Goal: Information Seeking & Learning: Find specific fact

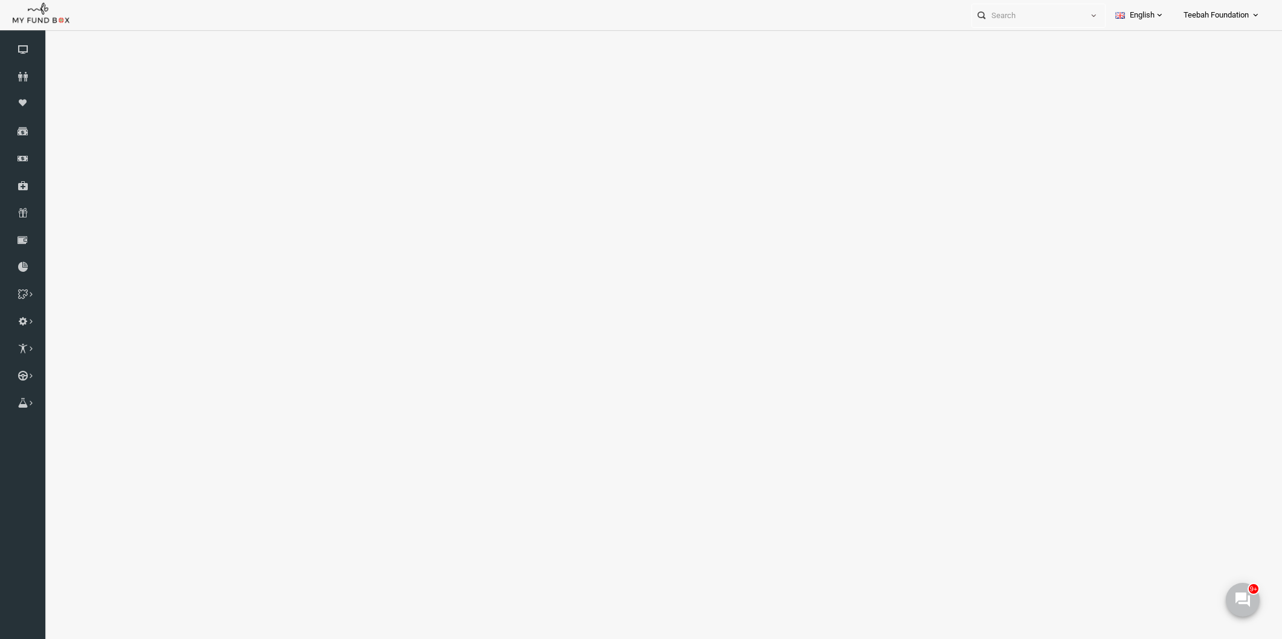
select select "100"
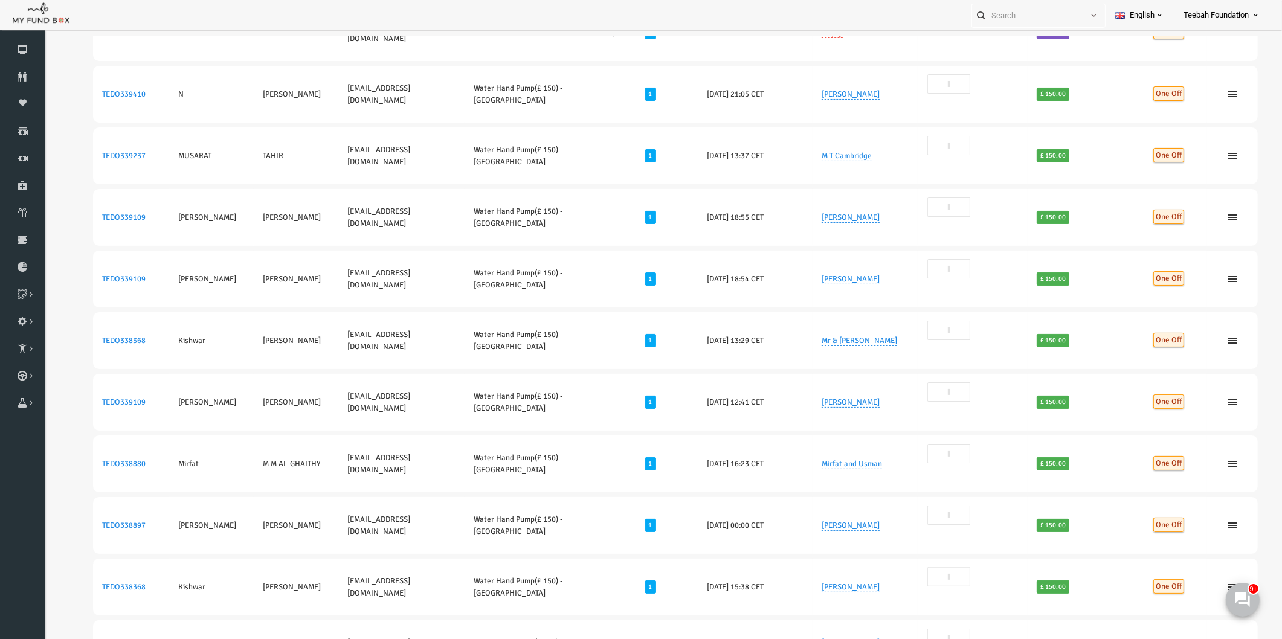
scroll to position [201, 0]
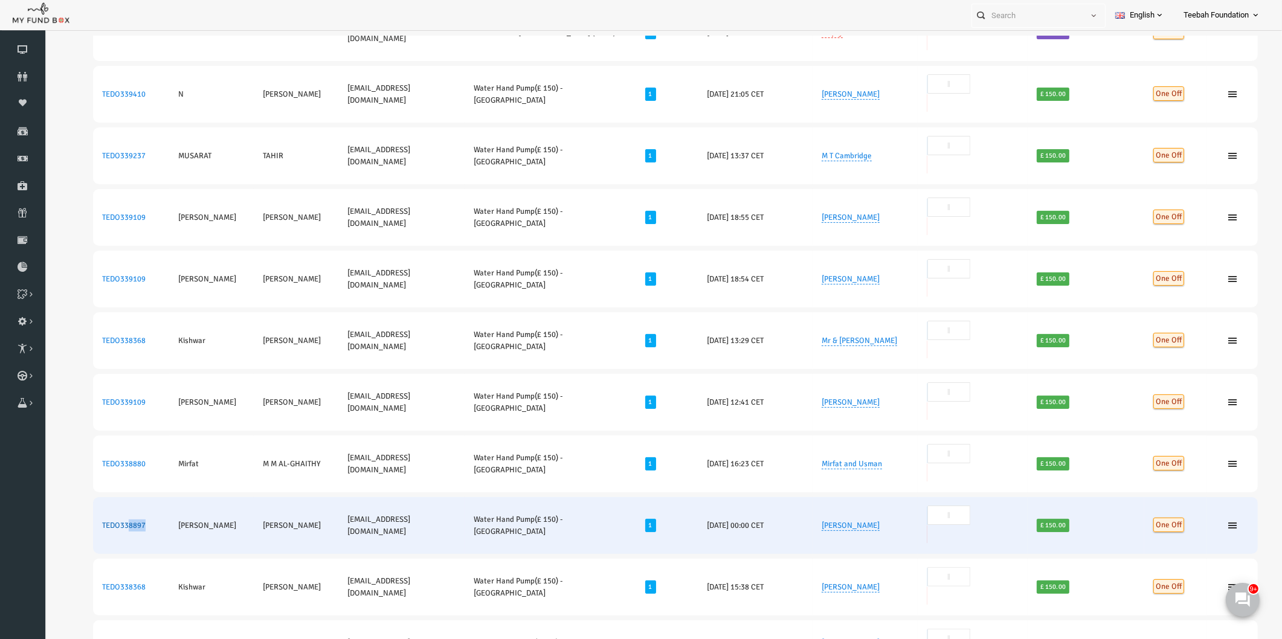
drag, startPoint x: 126, startPoint y: 342, endPoint x: 104, endPoint y: 342, distance: 21.1
click at [104, 497] on td "TEDO338897" at bounding box center [106, 525] width 76 height 57
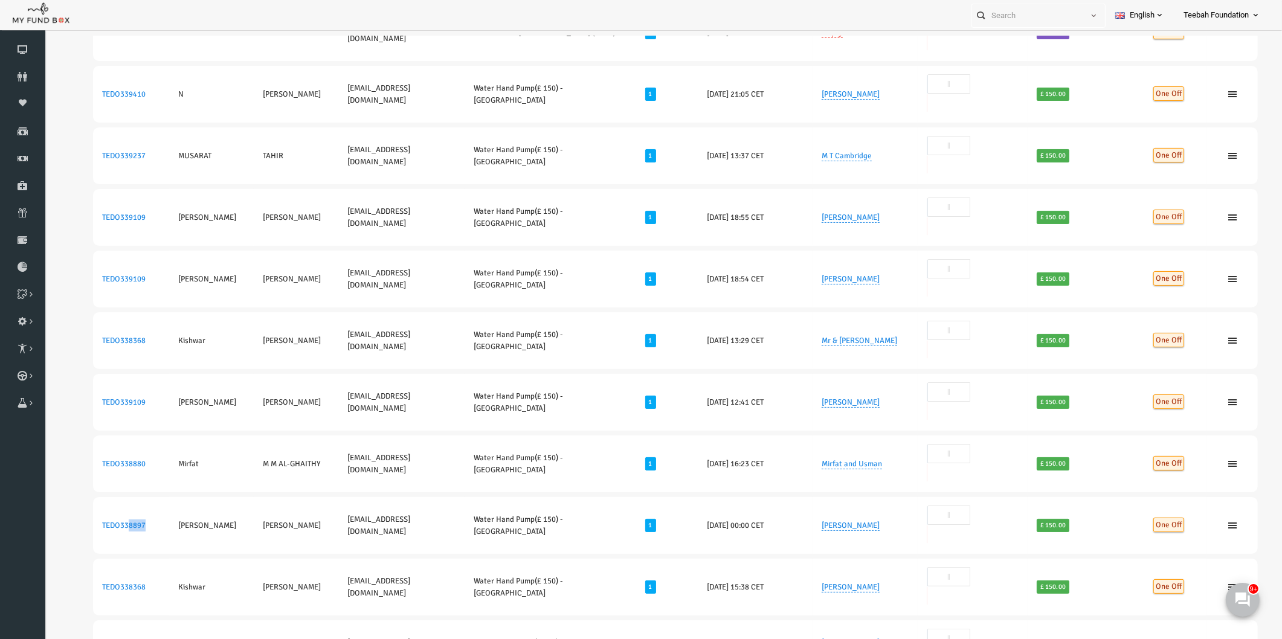
copy link "8897"
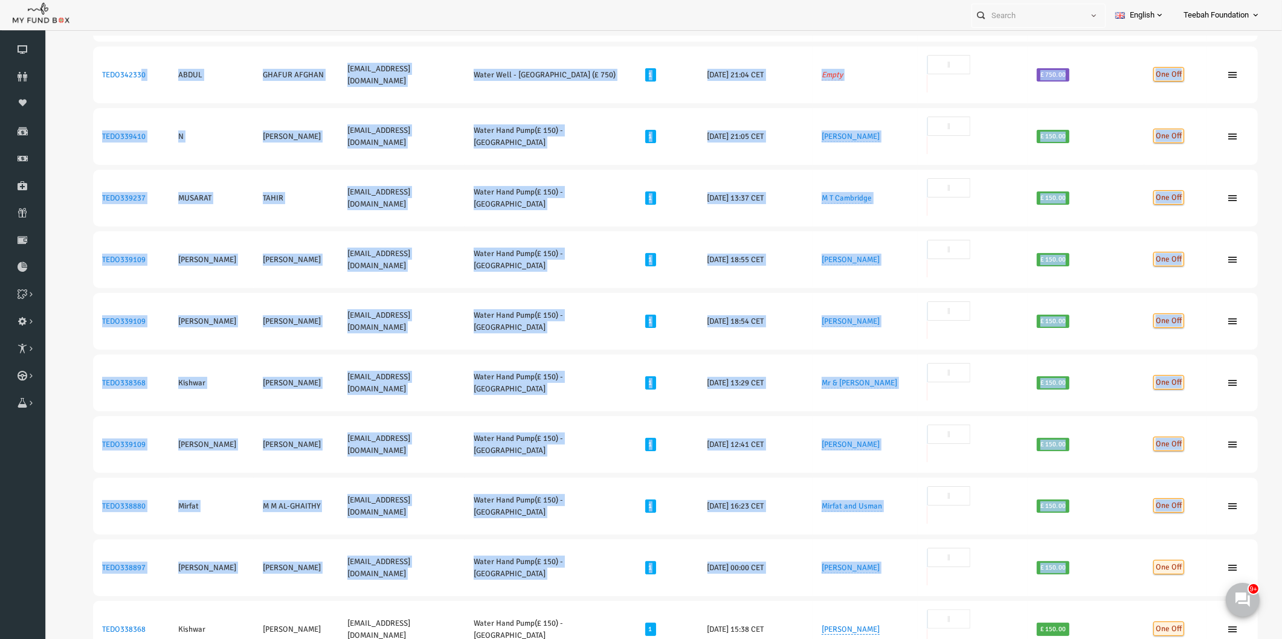
scroll to position [0, 0]
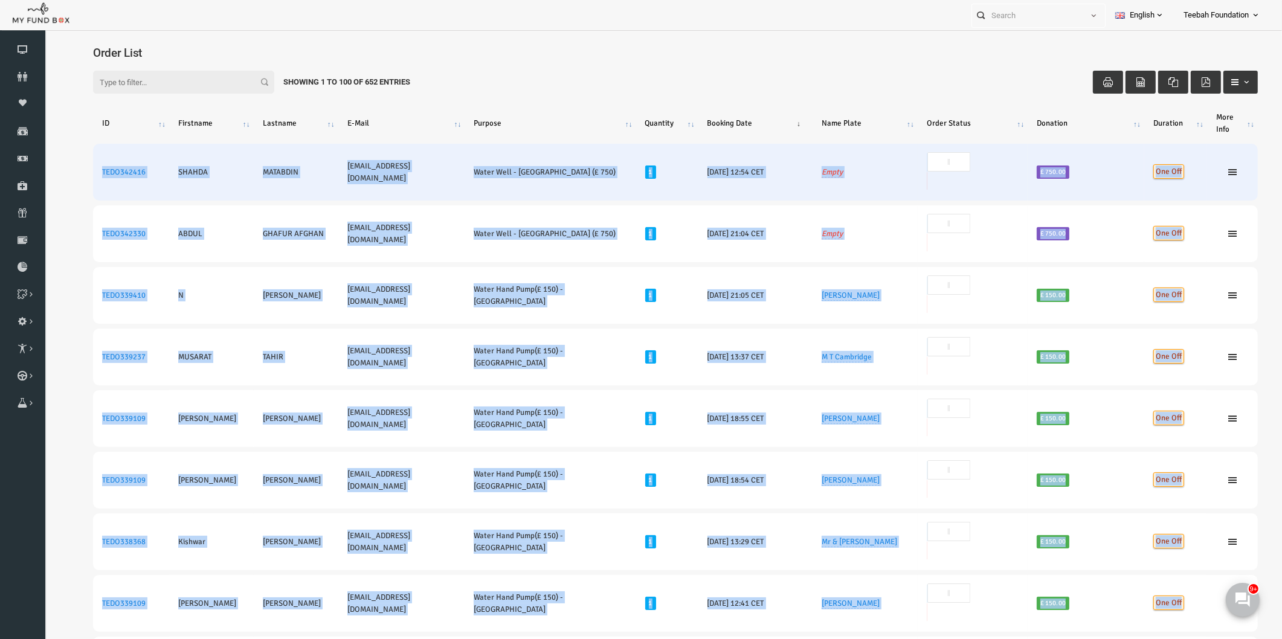
drag, startPoint x: 1059, startPoint y: 342, endPoint x: 73, endPoint y: 169, distance: 1000.7
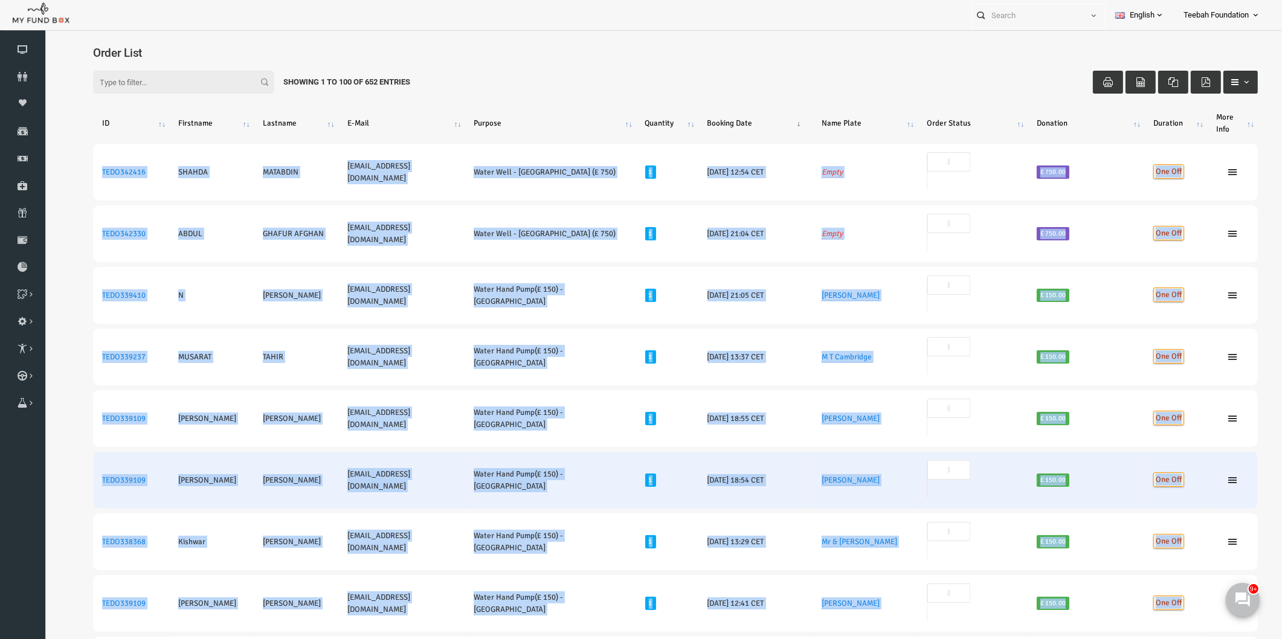
copy tbody "TEDO342416 SHAHDA MATABDIN kami1249@btinternet.com Water Well - Pakistan (£ 750…"
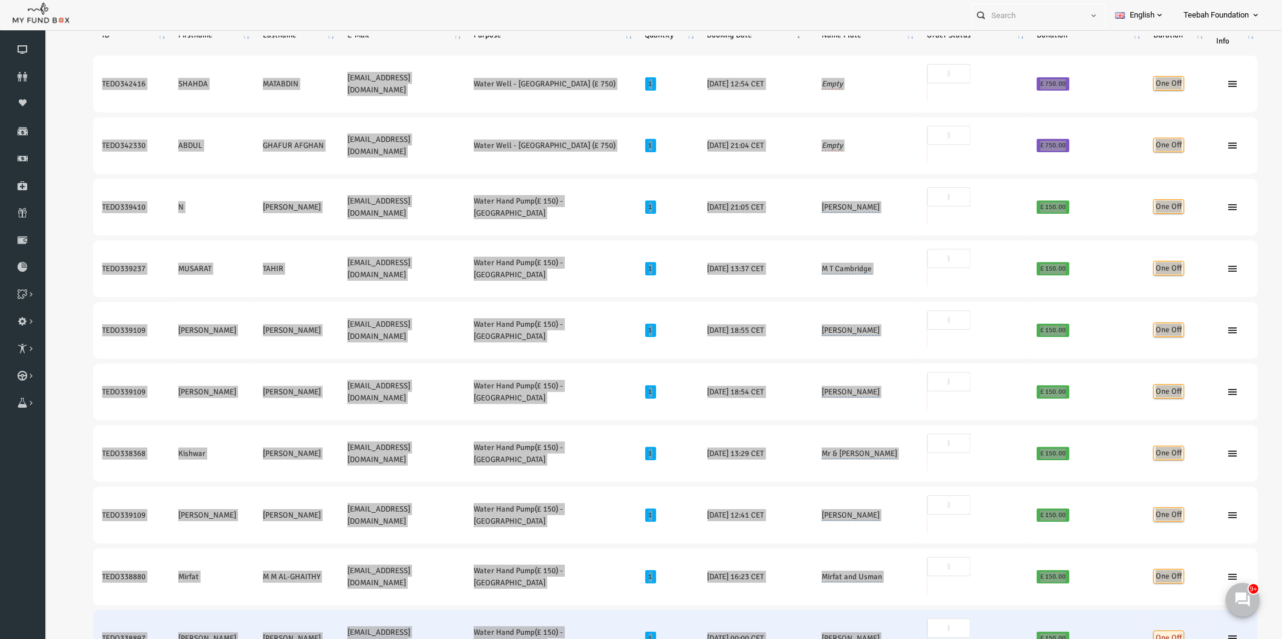
scroll to position [67, 0]
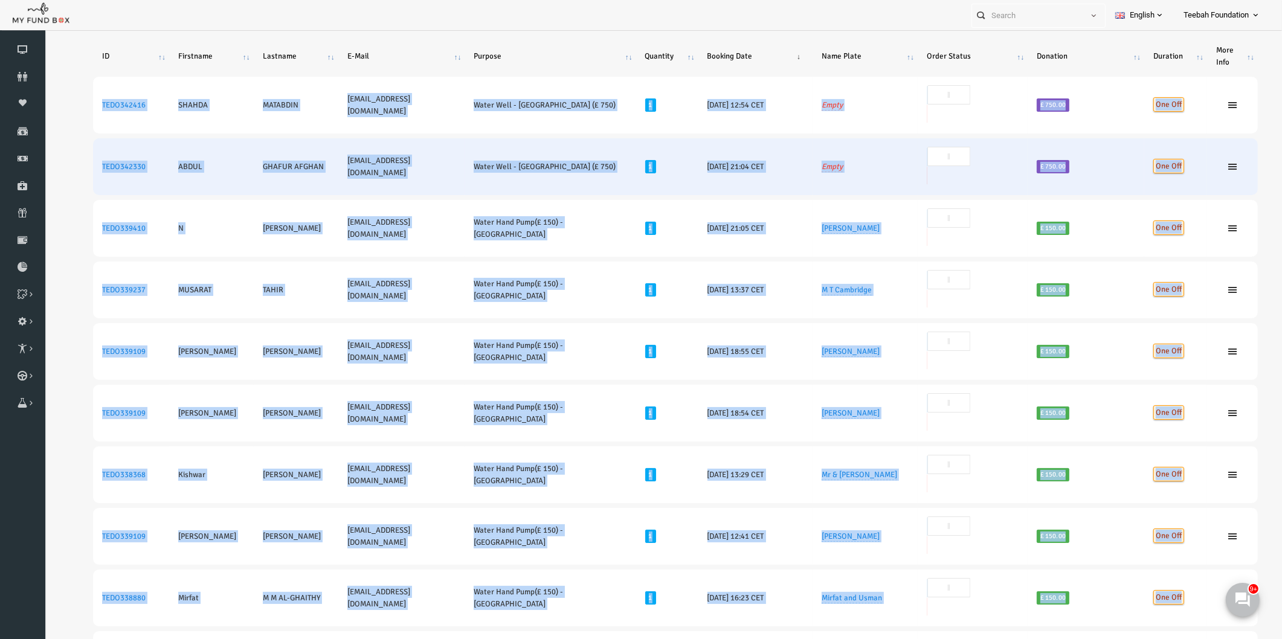
click at [103, 146] on td "TEDO342330" at bounding box center [106, 166] width 76 height 57
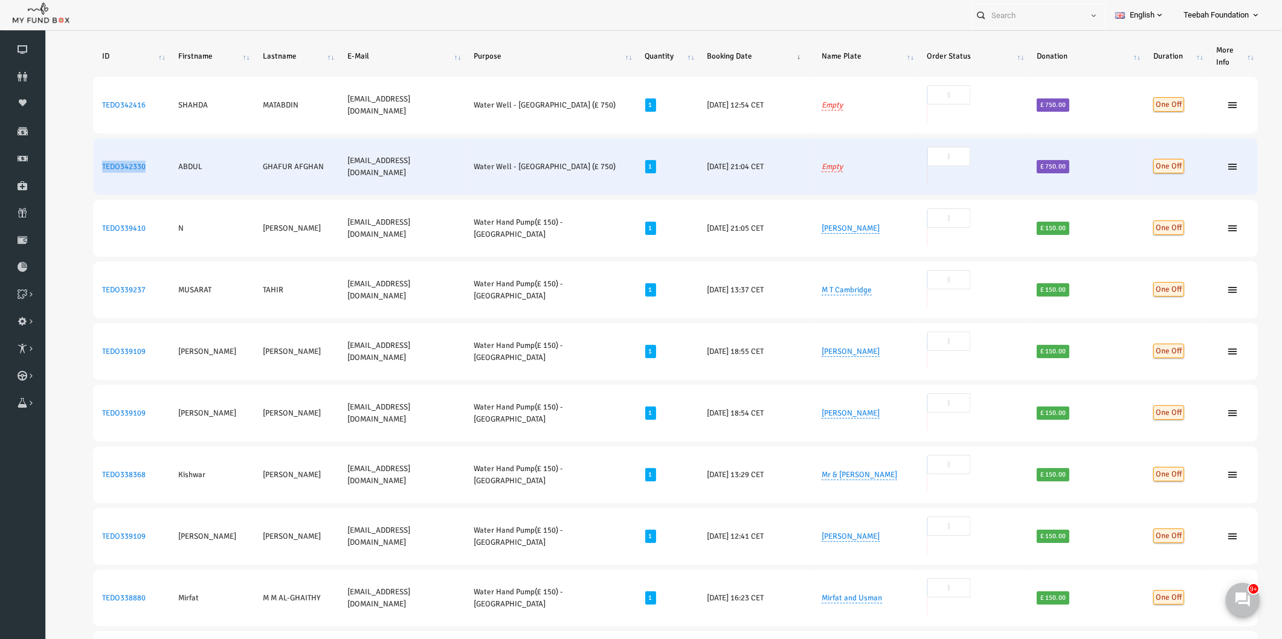
drag, startPoint x: 126, startPoint y: 140, endPoint x: 76, endPoint y: 140, distance: 50.1
click at [76, 140] on td "TEDO342330" at bounding box center [106, 166] width 76 height 57
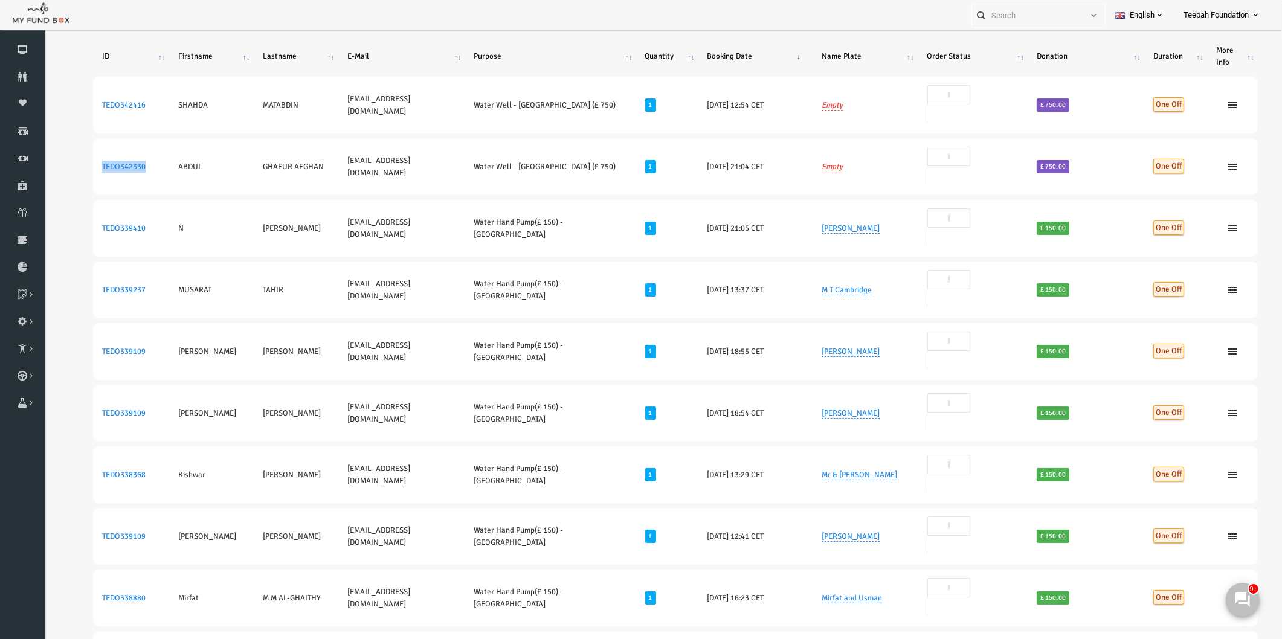
copy link "TEDO342330"
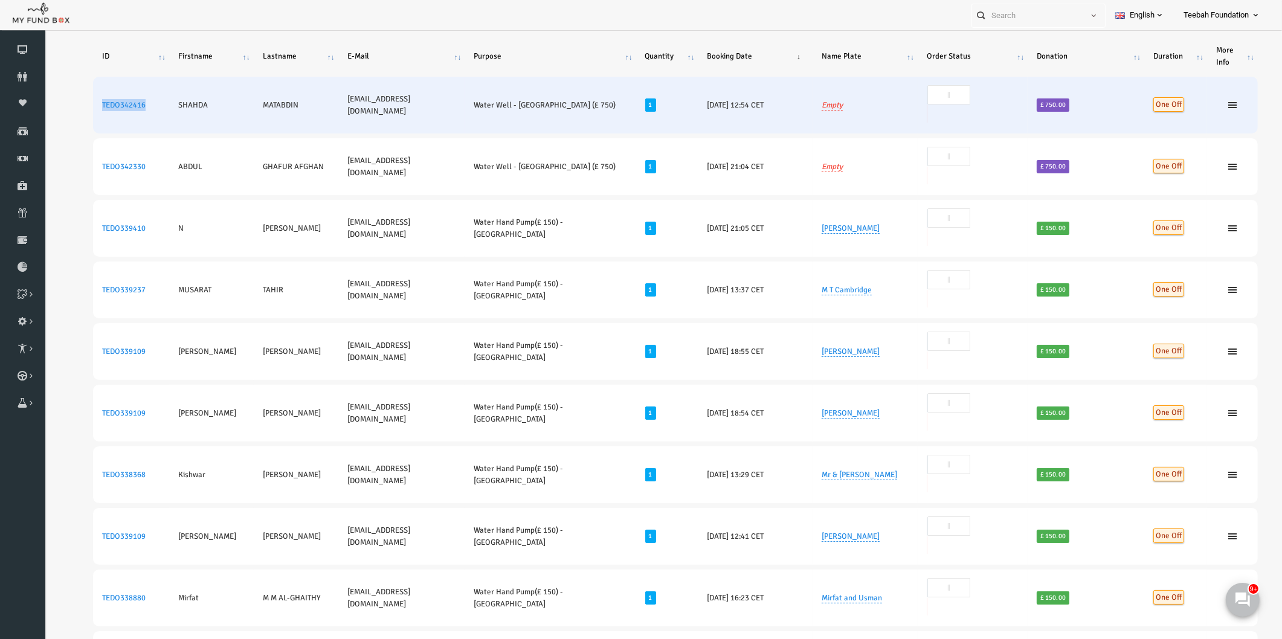
drag, startPoint x: 127, startPoint y: 98, endPoint x: 76, endPoint y: 100, distance: 50.8
click at [76, 100] on td "TEDO342416" at bounding box center [106, 105] width 76 height 57
copy link "TEDO342416"
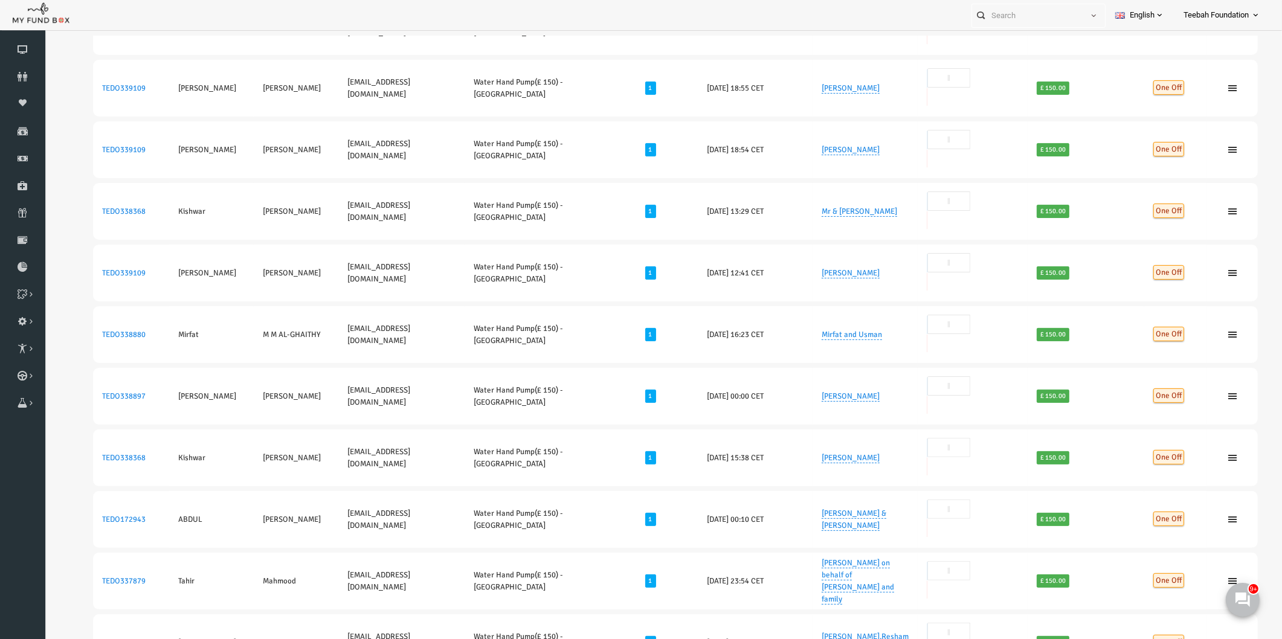
scroll to position [335, 0]
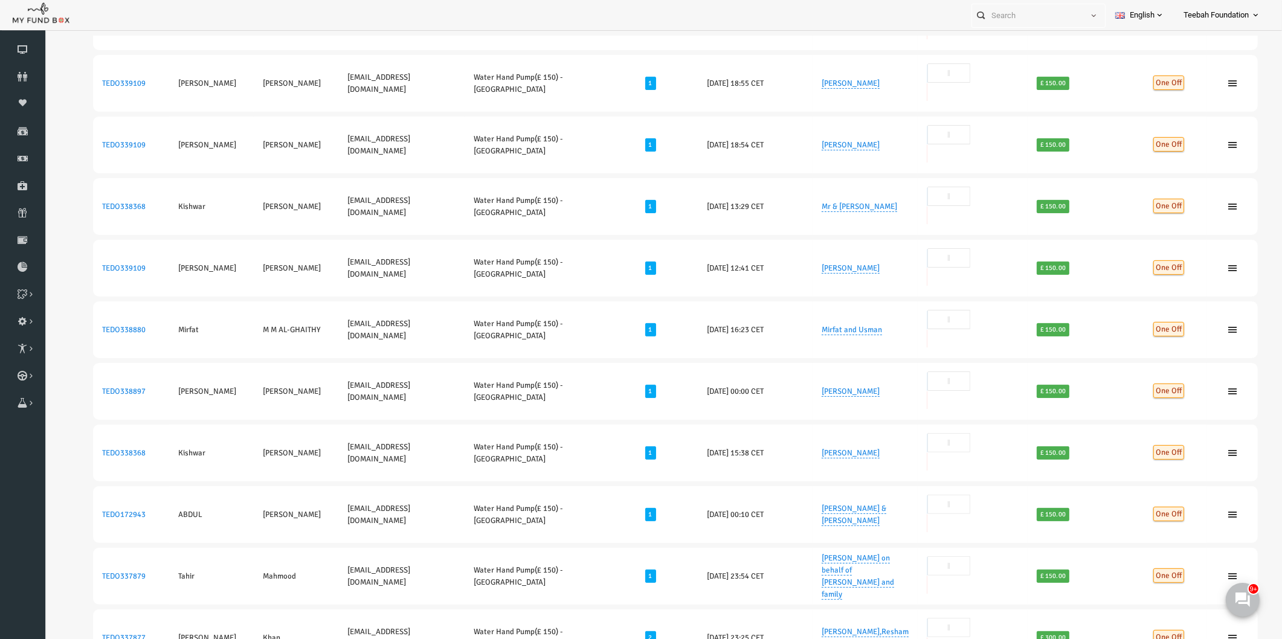
drag, startPoint x: 393, startPoint y: 466, endPoint x: 312, endPoint y: 470, distance: 81.6
copy td "[EMAIL_ADDRESS][DOMAIN_NAME]"
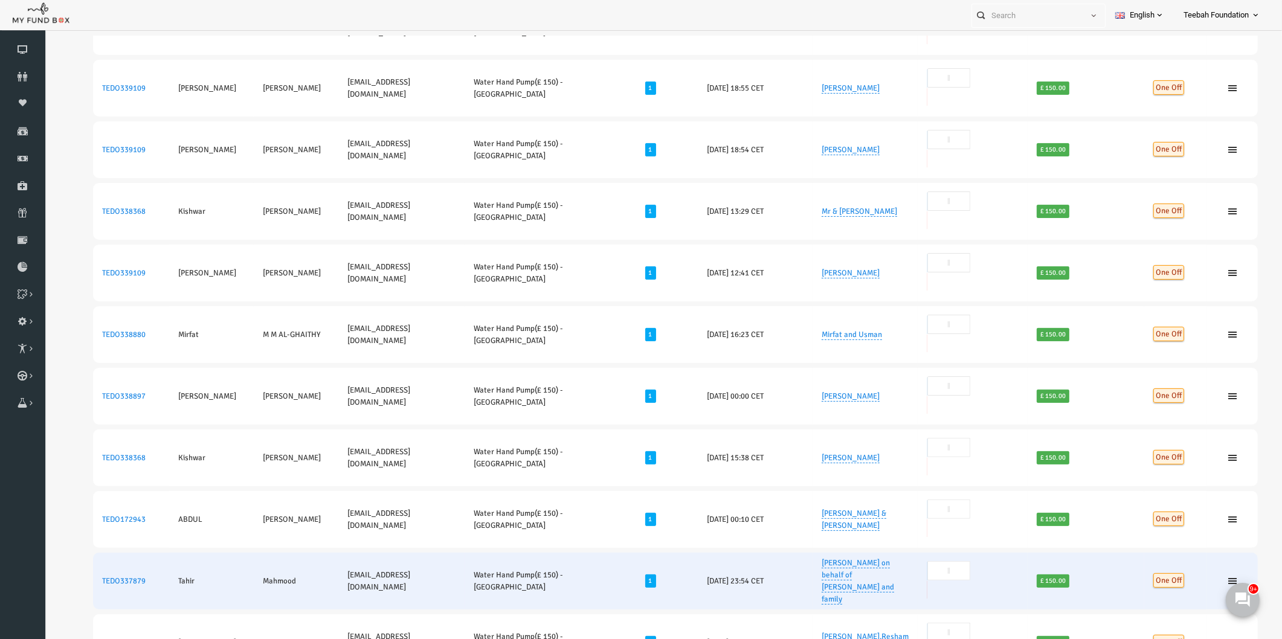
scroll to position [0, 0]
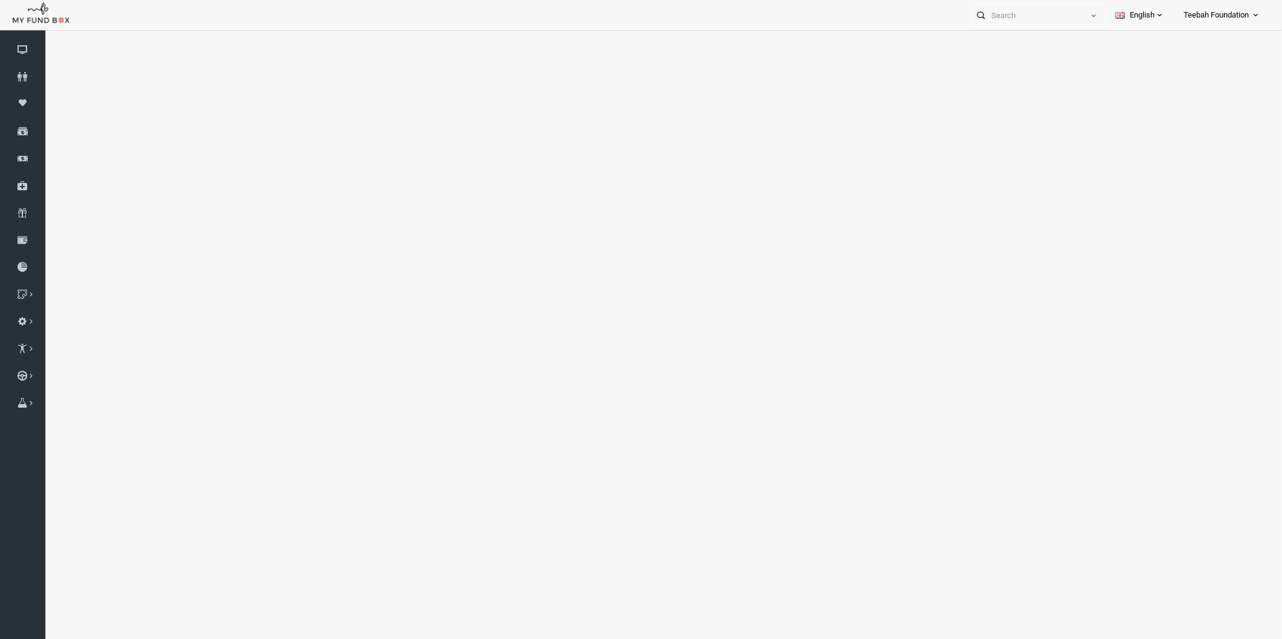
select select "100"
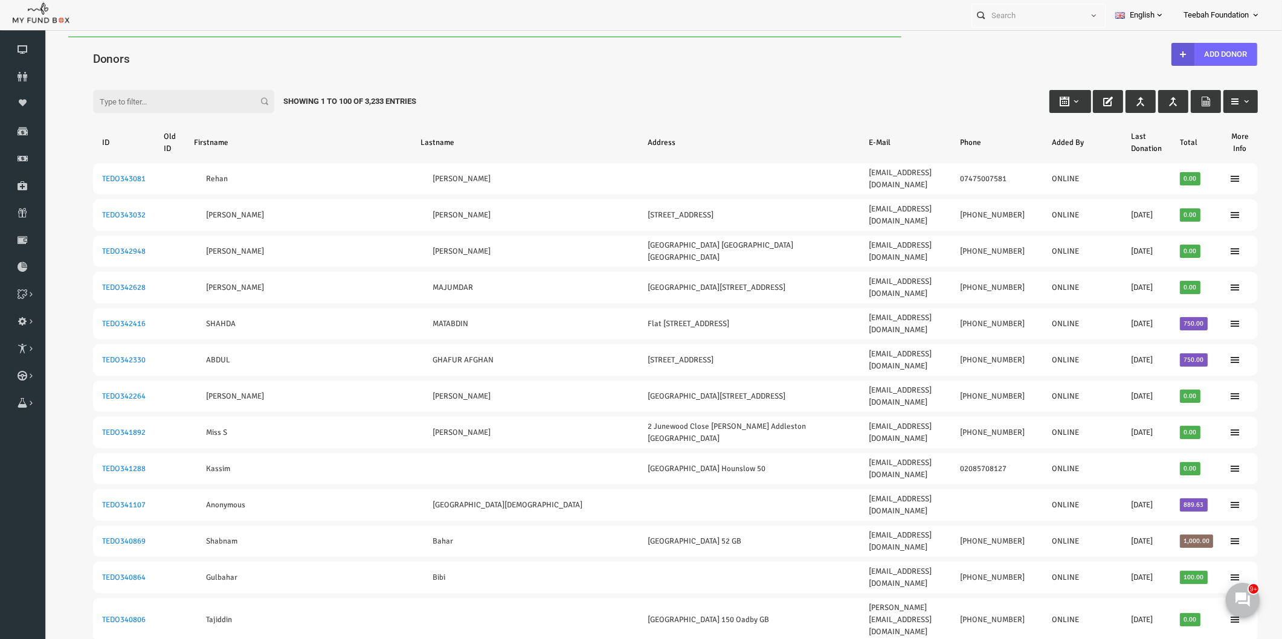
click at [120, 100] on input "Filter:" at bounding box center [158, 101] width 181 height 23
paste input "TEDO337862"
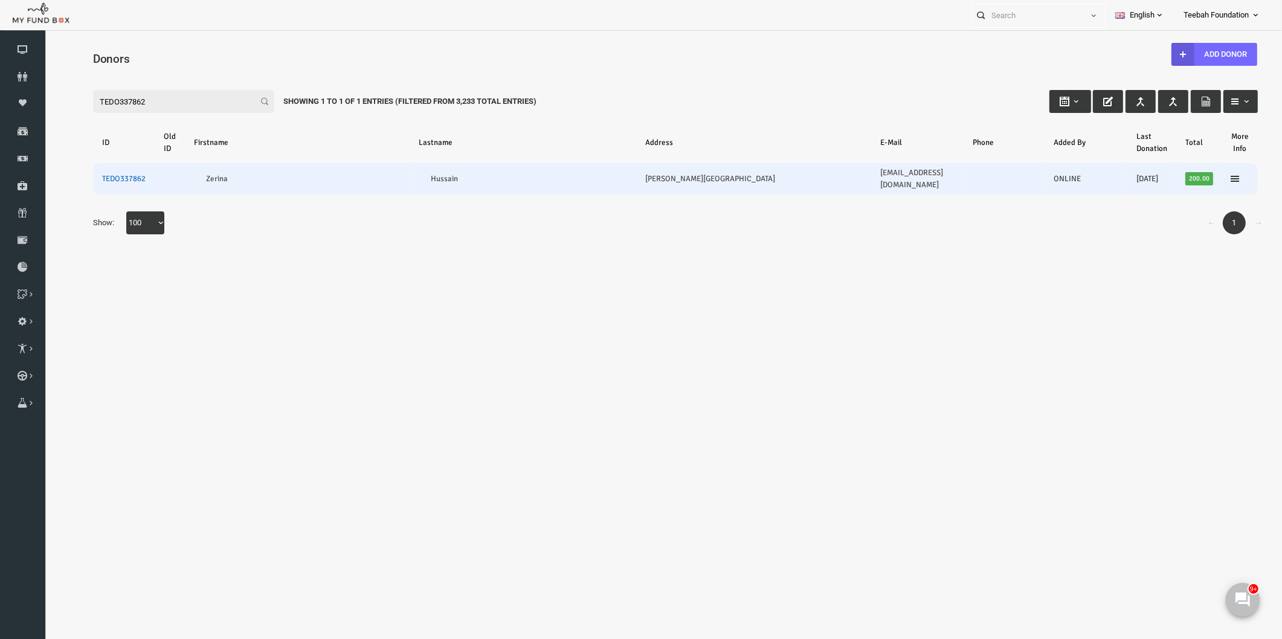
type input "TEDO337862"
click at [109, 174] on link "TEDO337862" at bounding box center [98, 179] width 43 height 10
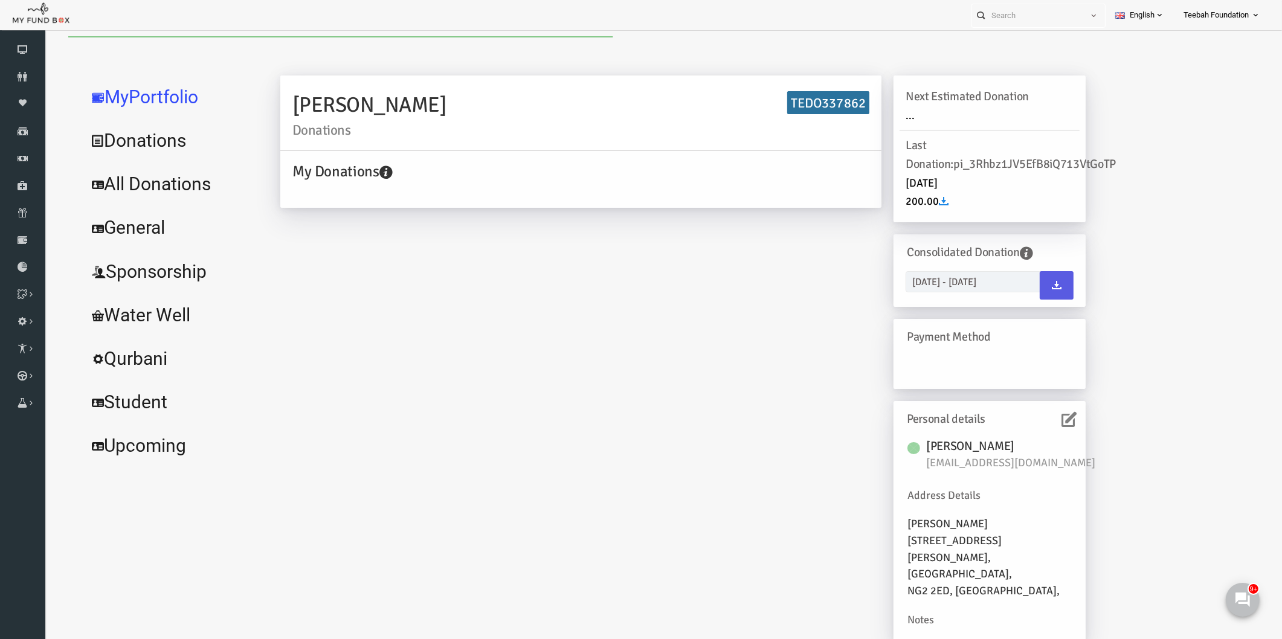
click at [121, 180] on link "All Donations" at bounding box center [146, 183] width 181 height 43
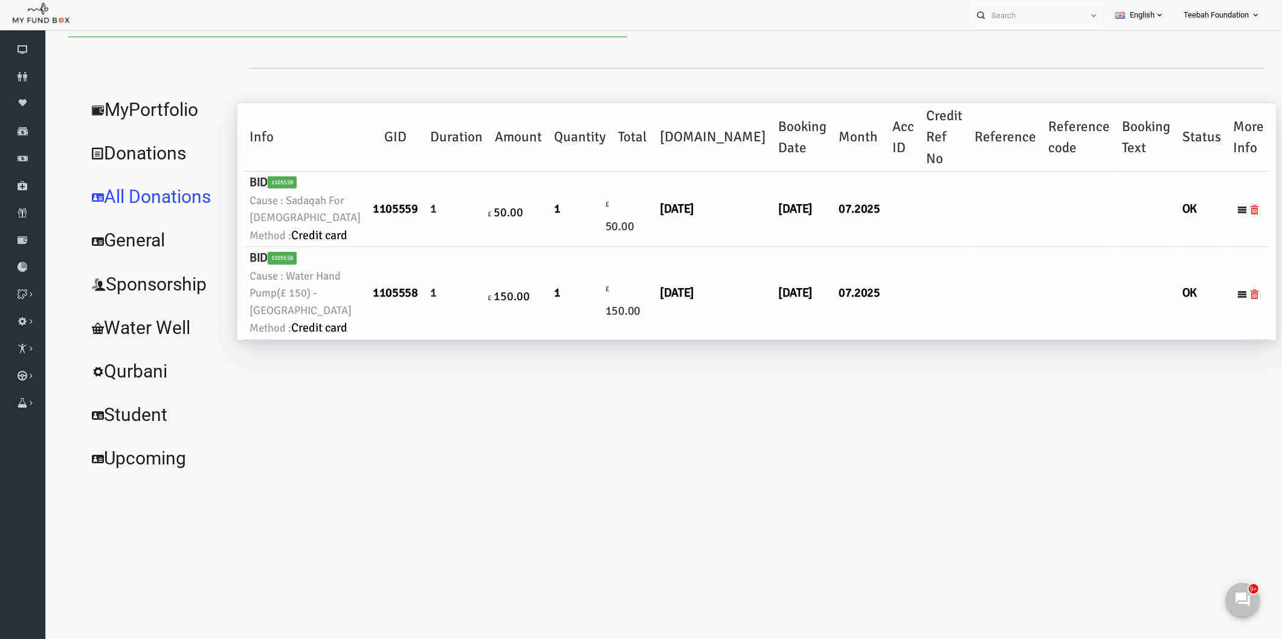
select select "100"
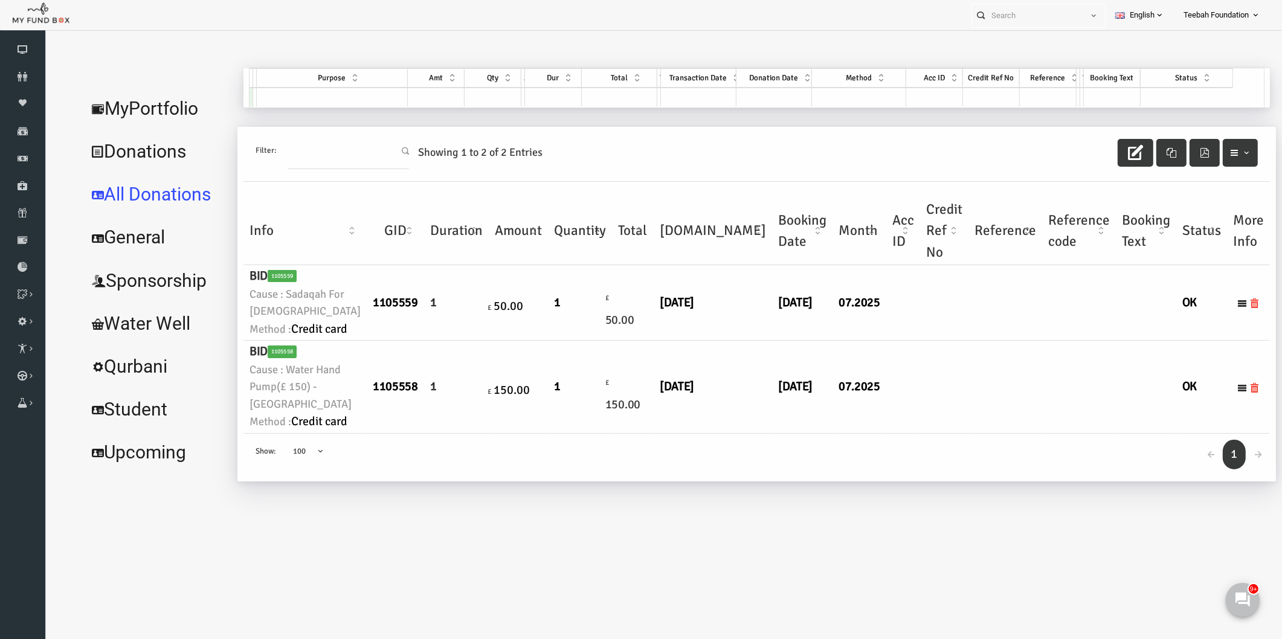
click at [525, 433] on td "1" at bounding box center [555, 387] width 64 height 92
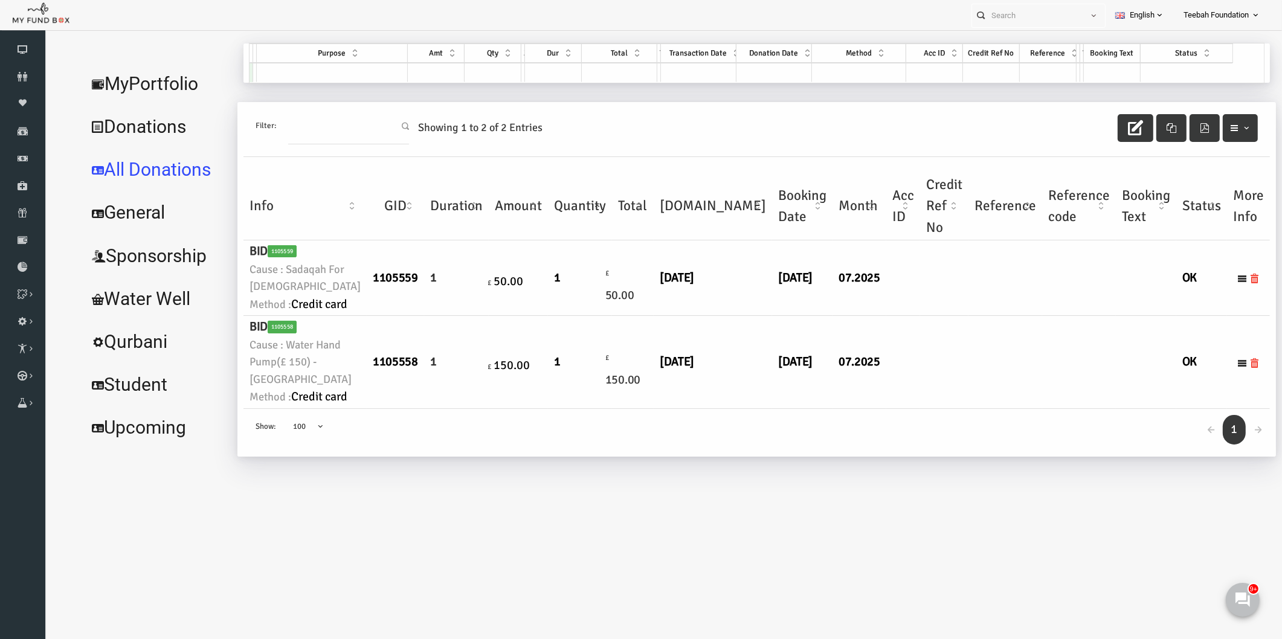
scroll to position [37, 0]
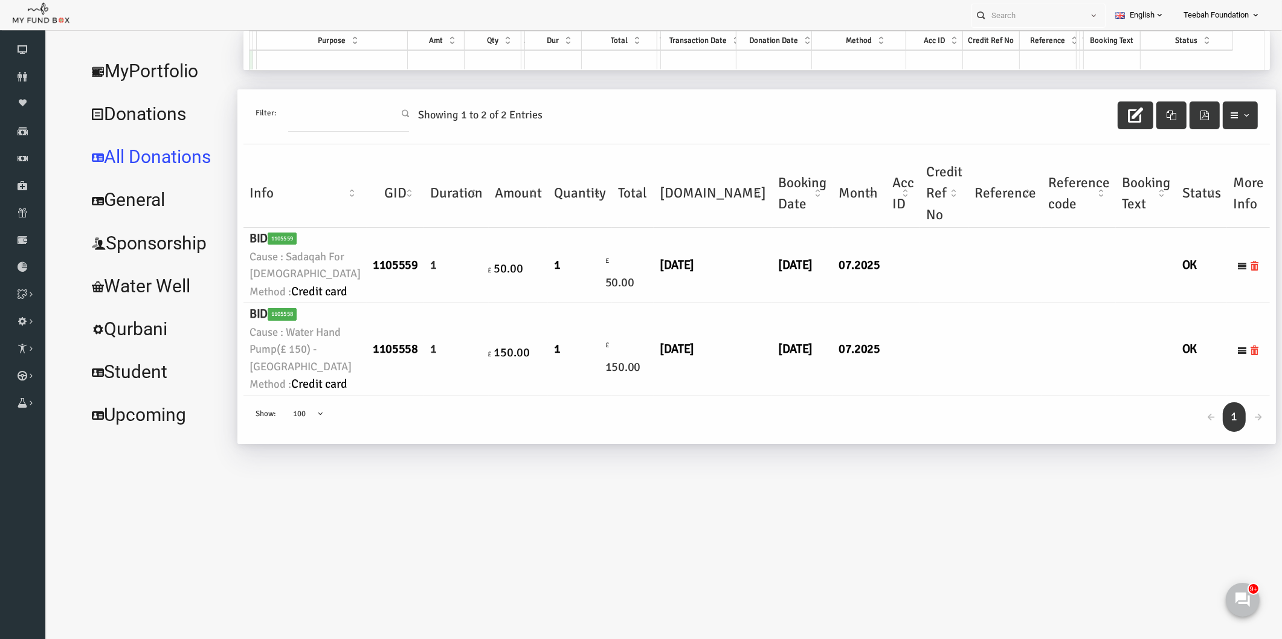
click at [587, 396] on td "£ 150.00" at bounding box center [608, 349] width 42 height 92
click at [587, 303] on td "£ 50.00" at bounding box center [608, 265] width 42 height 75
click at [115, 71] on link "MyPortfolio" at bounding box center [131, 71] width 150 height 43
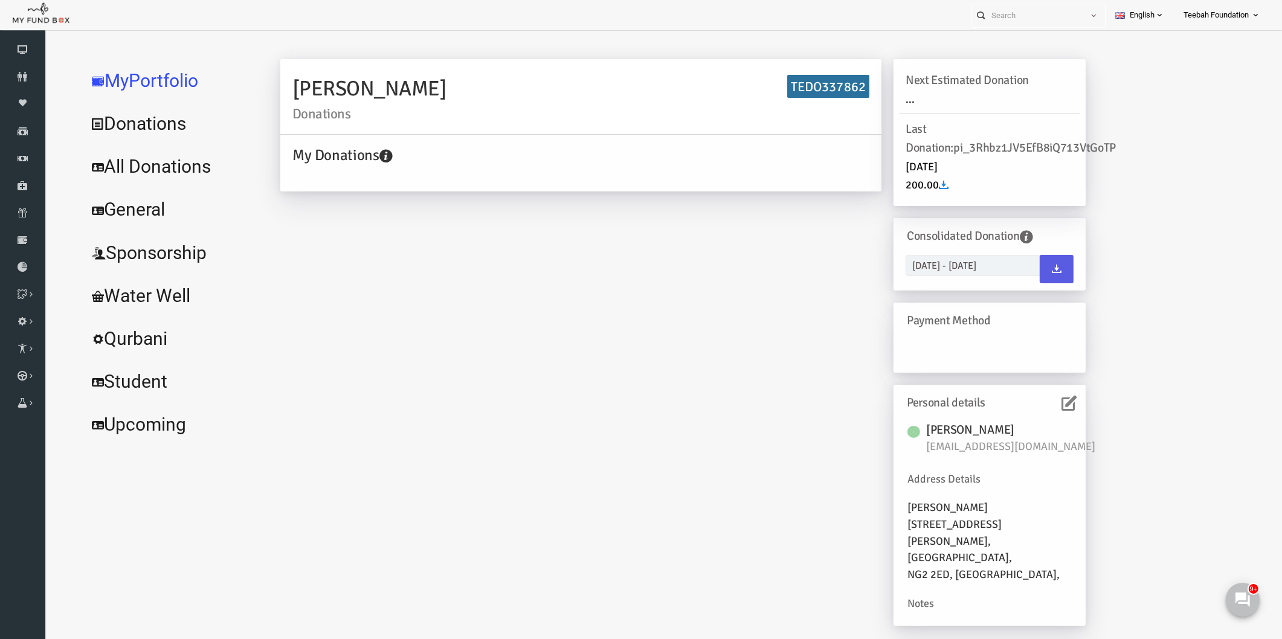
scroll to position [0, 0]
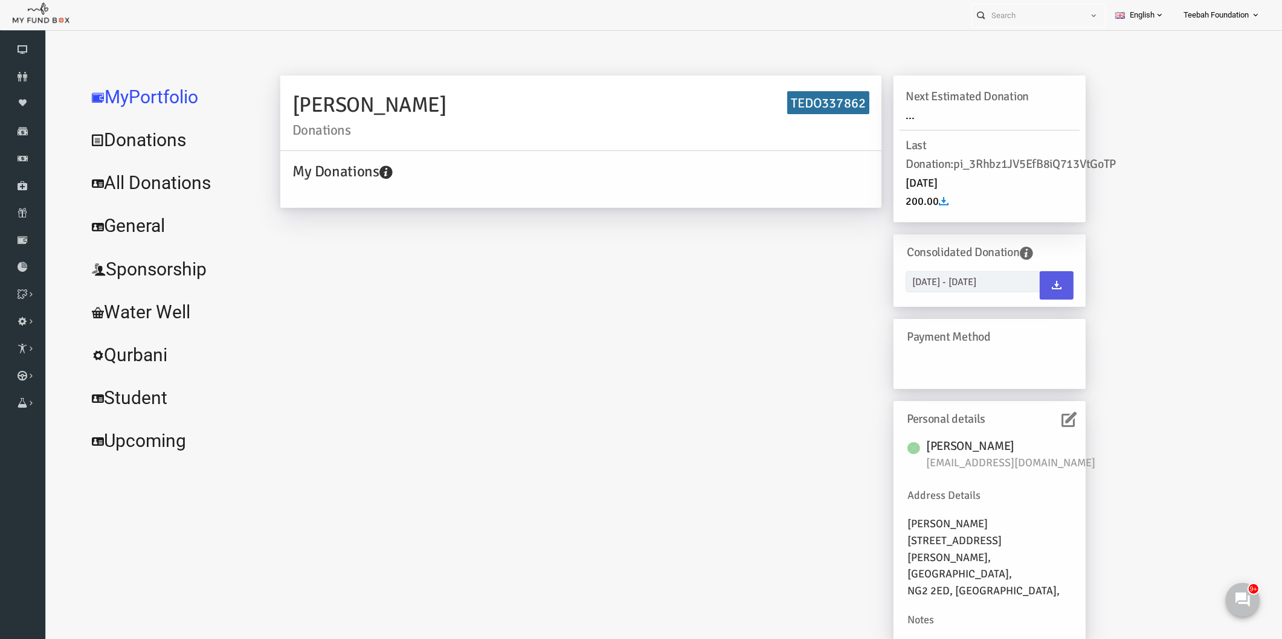
click at [124, 182] on link "All Donations" at bounding box center [146, 182] width 181 height 43
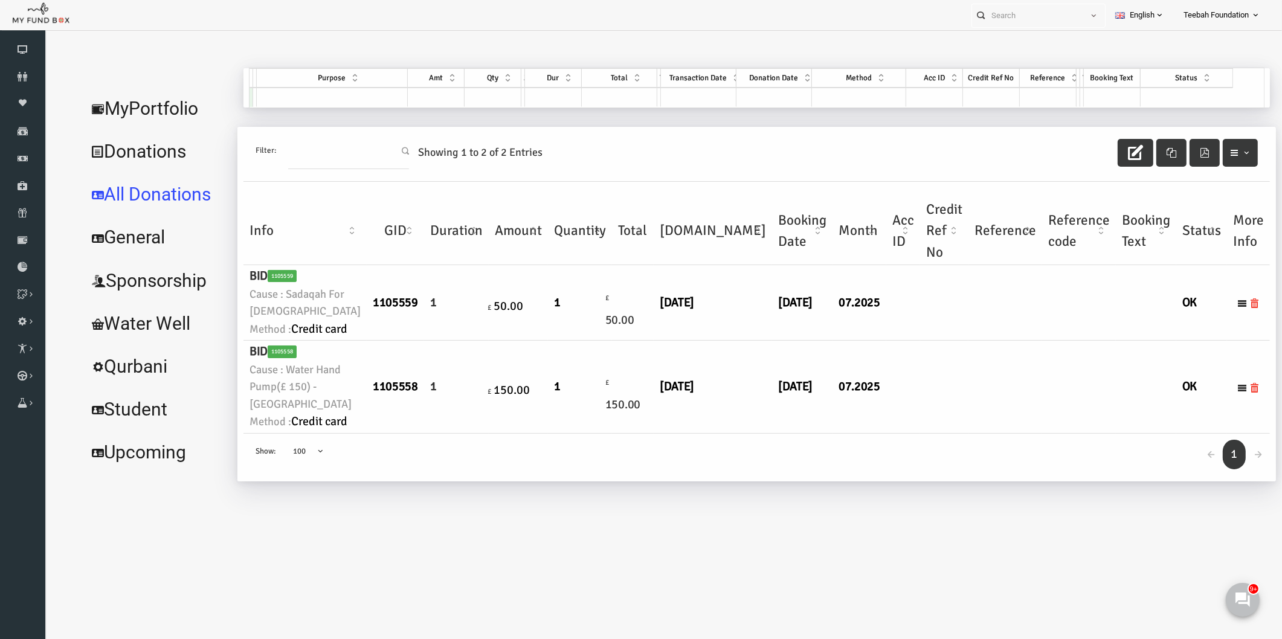
click at [135, 105] on link "MyPortfolio" at bounding box center [131, 108] width 150 height 43
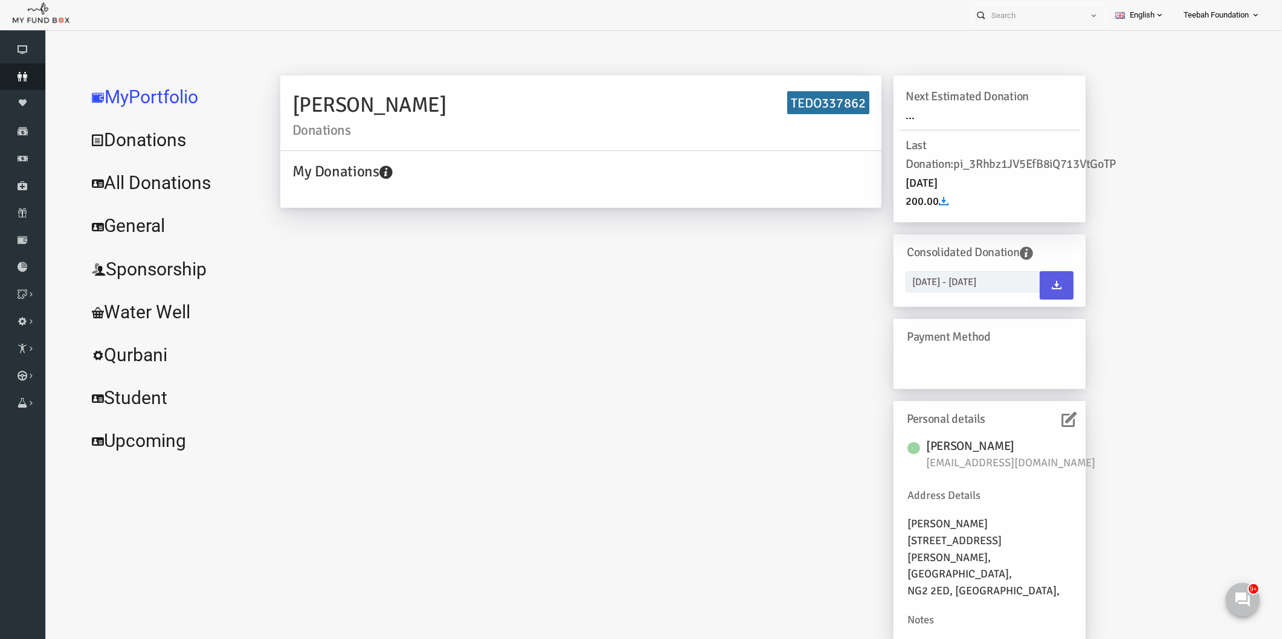
click at [27, 77] on icon at bounding box center [22, 77] width 45 height 10
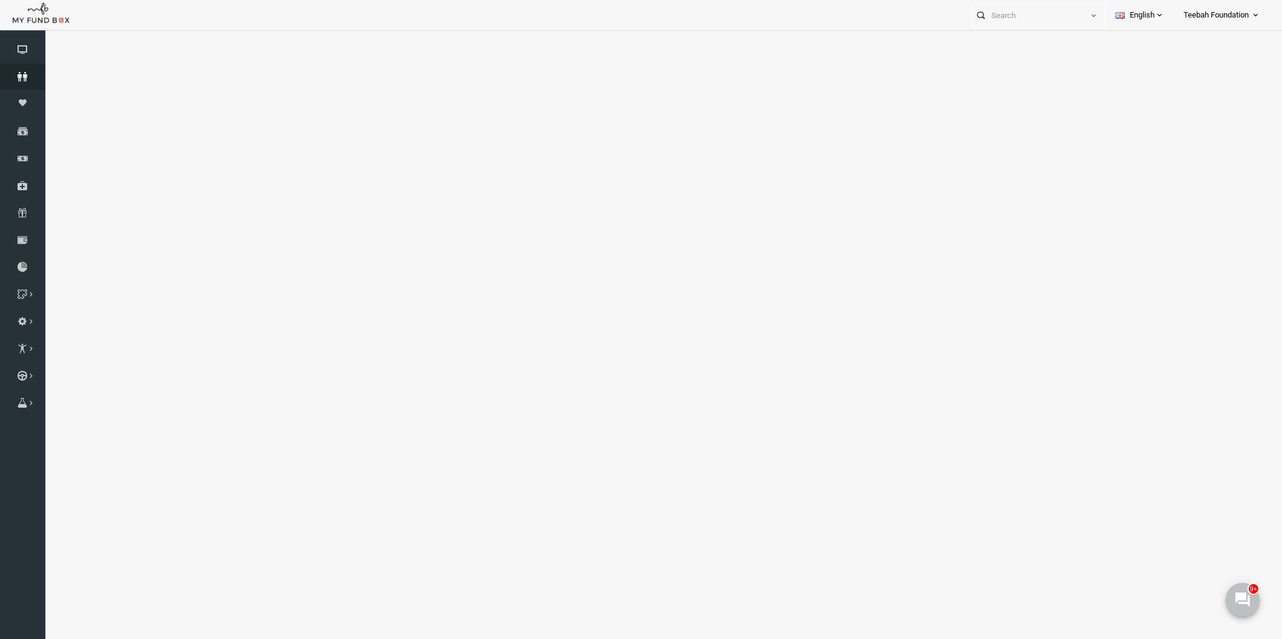
select select "100"
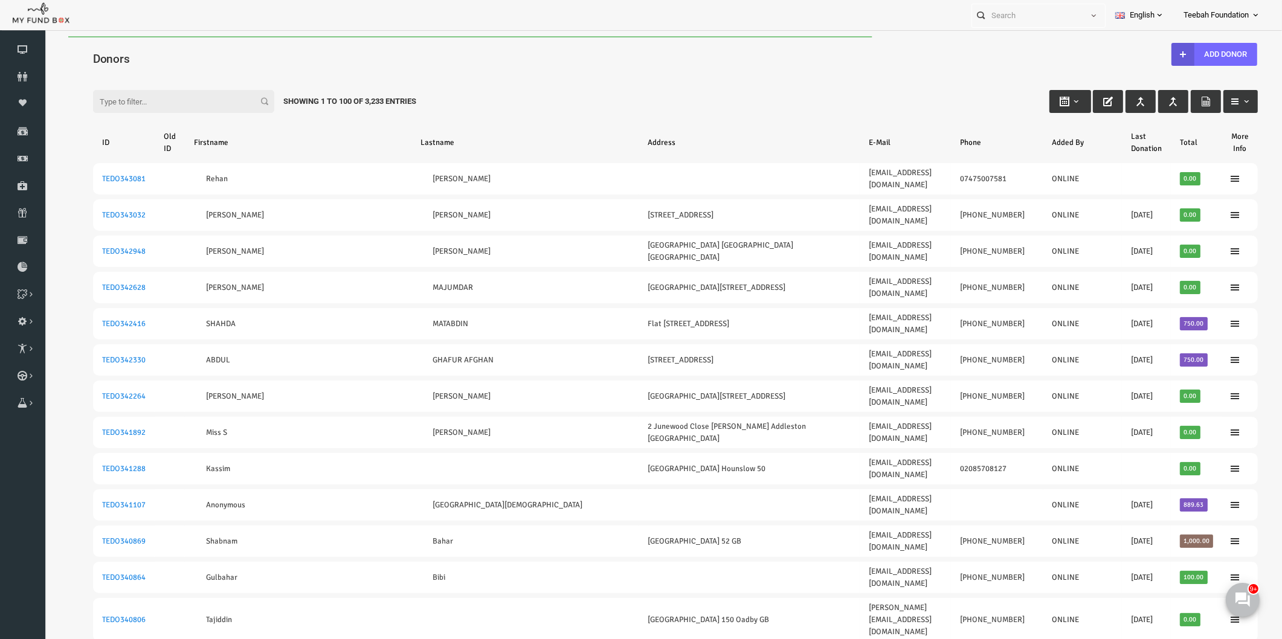
click at [173, 100] on input "Filter:" at bounding box center [158, 101] width 181 height 23
paste input "TEDO342330"
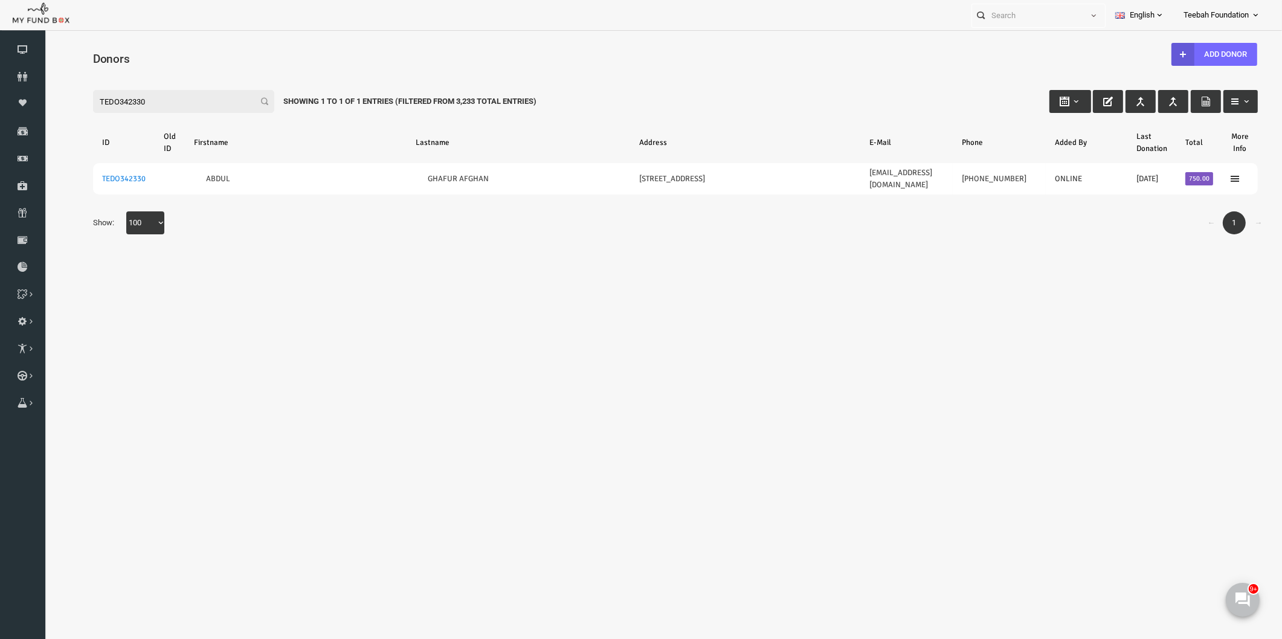
drag, startPoint x: 133, startPoint y: 101, endPoint x: 8, endPoint y: 97, distance: 125.1
click at [44, 97] on html "Donor Not Found Beneficiary Not Found Partner Not Found!!!! Please Fill out thi…" at bounding box center [650, 352] width 1213 height 632
paste input "416"
type input "TEDO342416"
drag, startPoint x: 49, startPoint y: 98, endPoint x: 5, endPoint y: 94, distance: 43.7
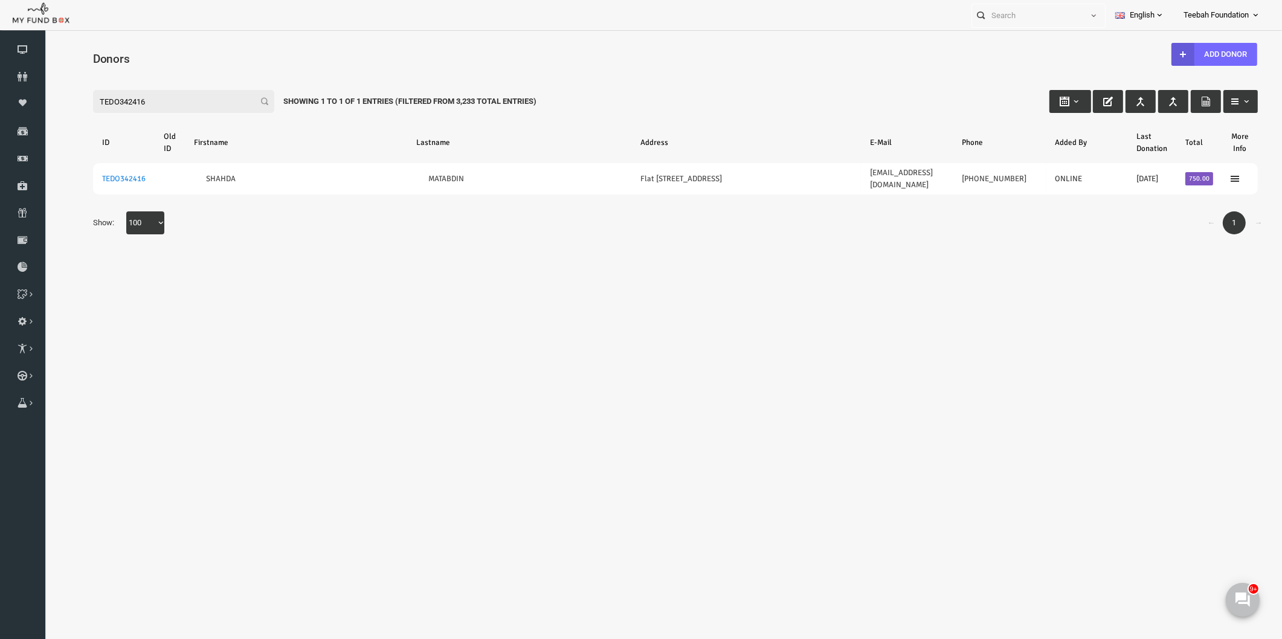
click at [44, 94] on html "Donor Not Found Beneficiary Not Found Partner Not Found!!!! Please Fill out thi…" at bounding box center [650, 348] width 1213 height 625
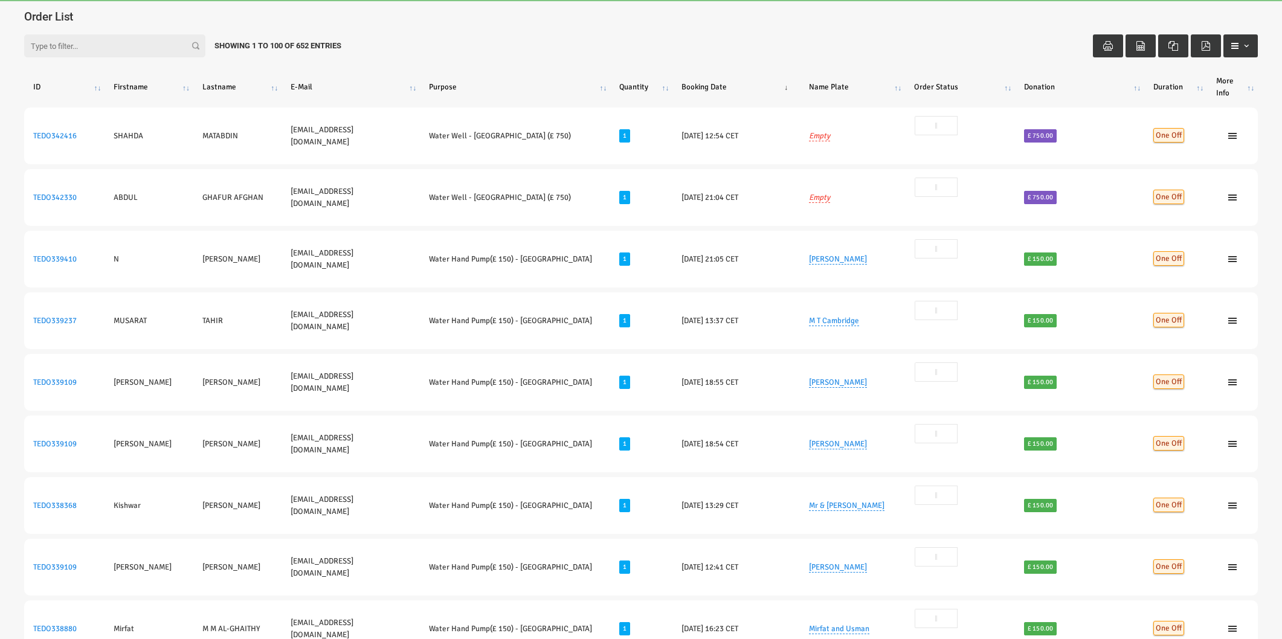
select select "100"
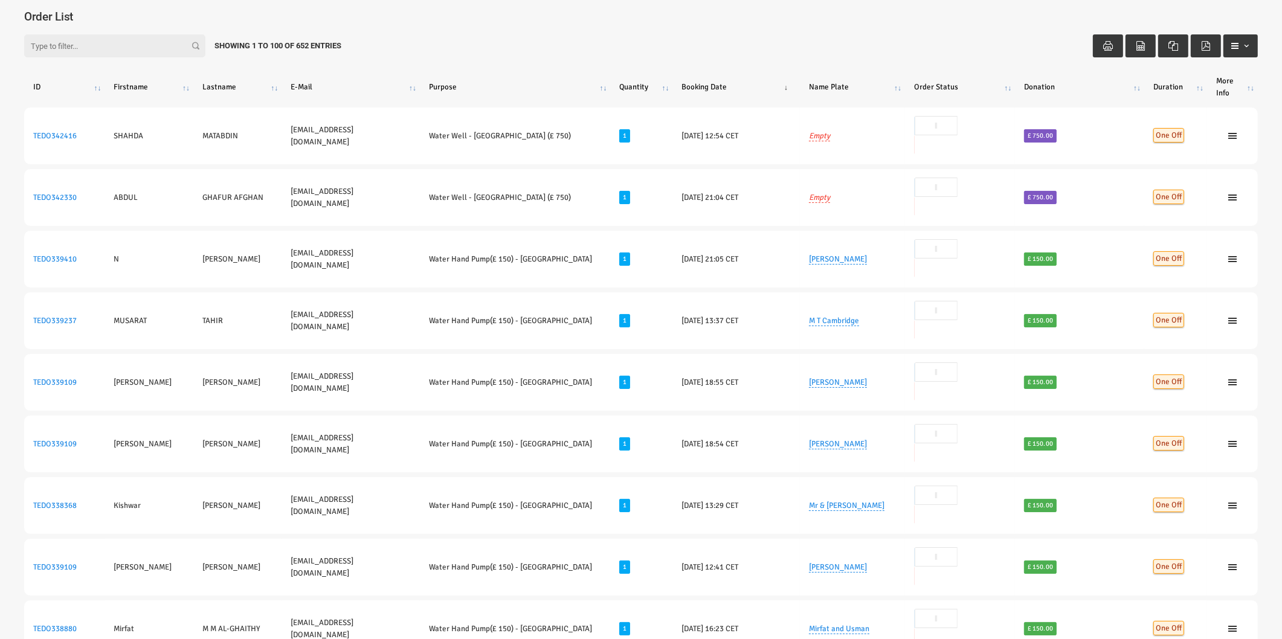
click at [903, 34] on div "Filter: Showing 1 to 100 of 652 Entries" at bounding box center [640, 45] width 1257 height 47
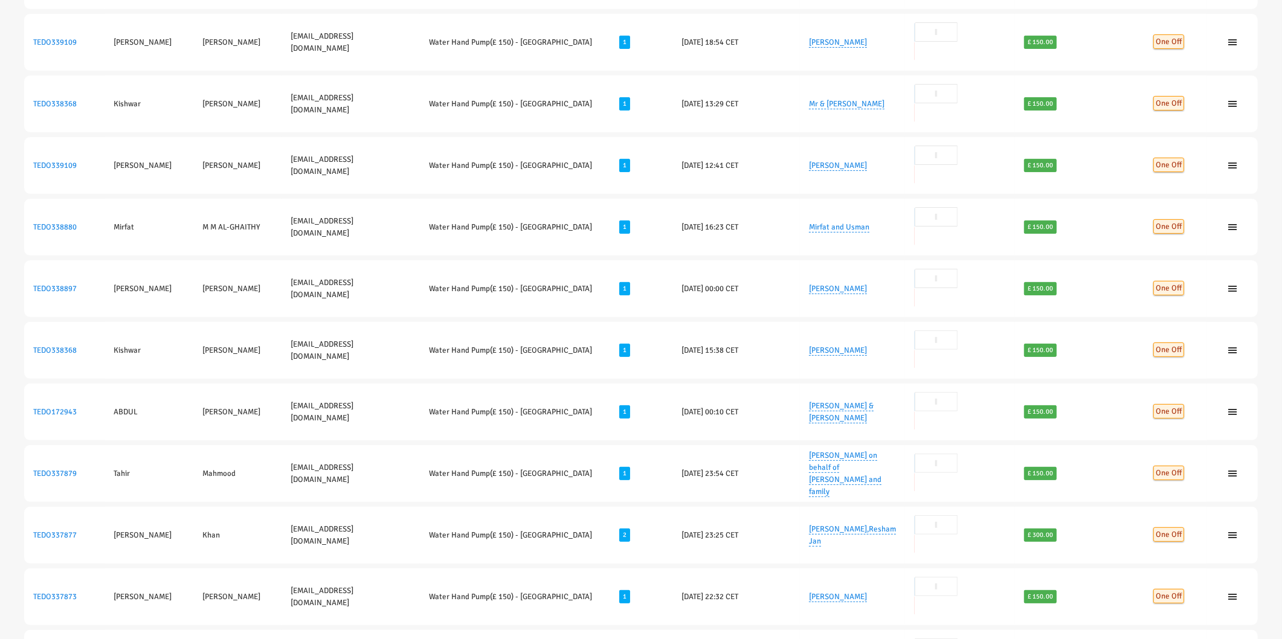
scroll to position [402, 0]
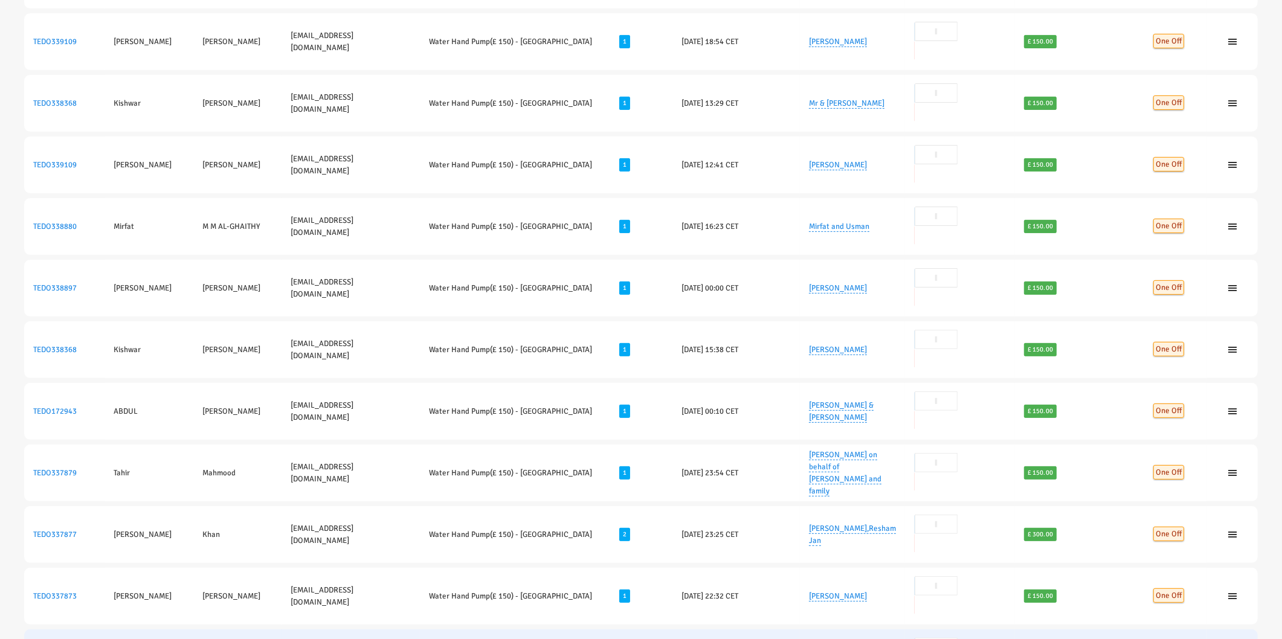
drag, startPoint x: 81, startPoint y: 363, endPoint x: 34, endPoint y: 364, distance: 47.1
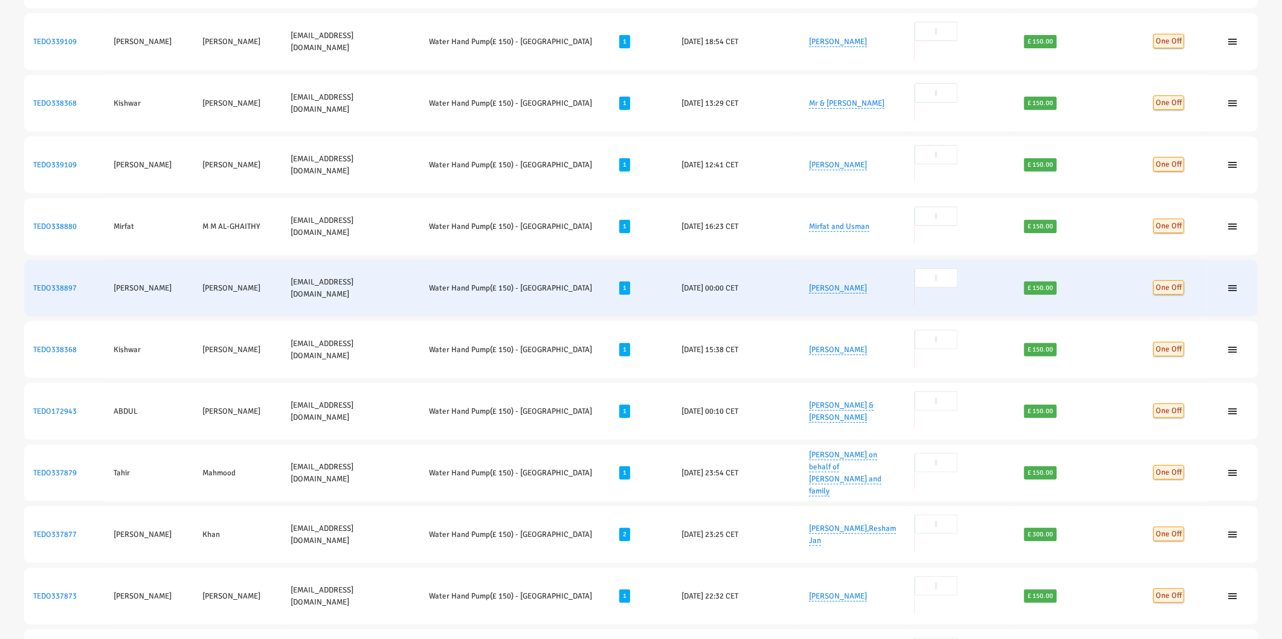
copy link "TEDO337871"
